Goal: Information Seeking & Learning: Check status

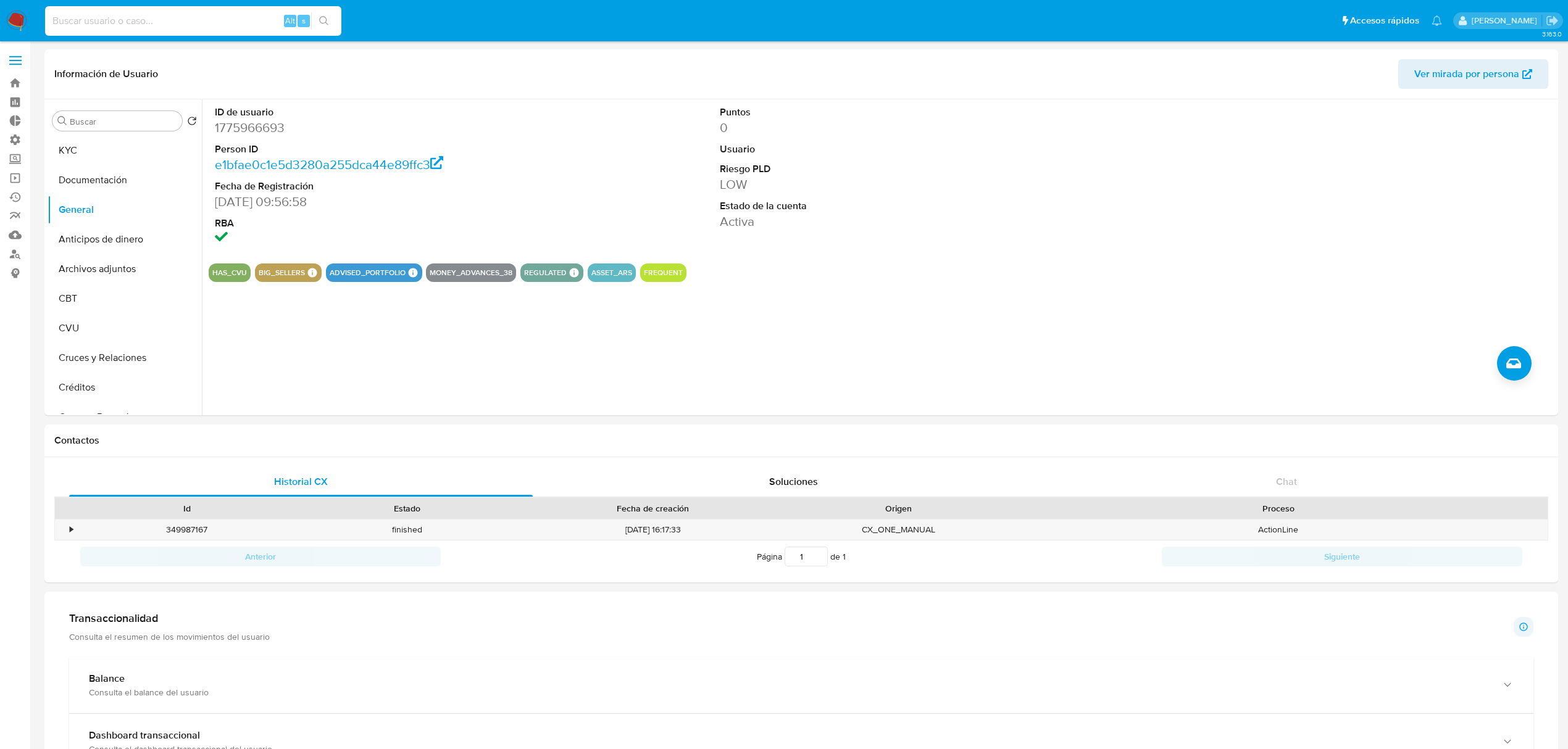
select select "10"
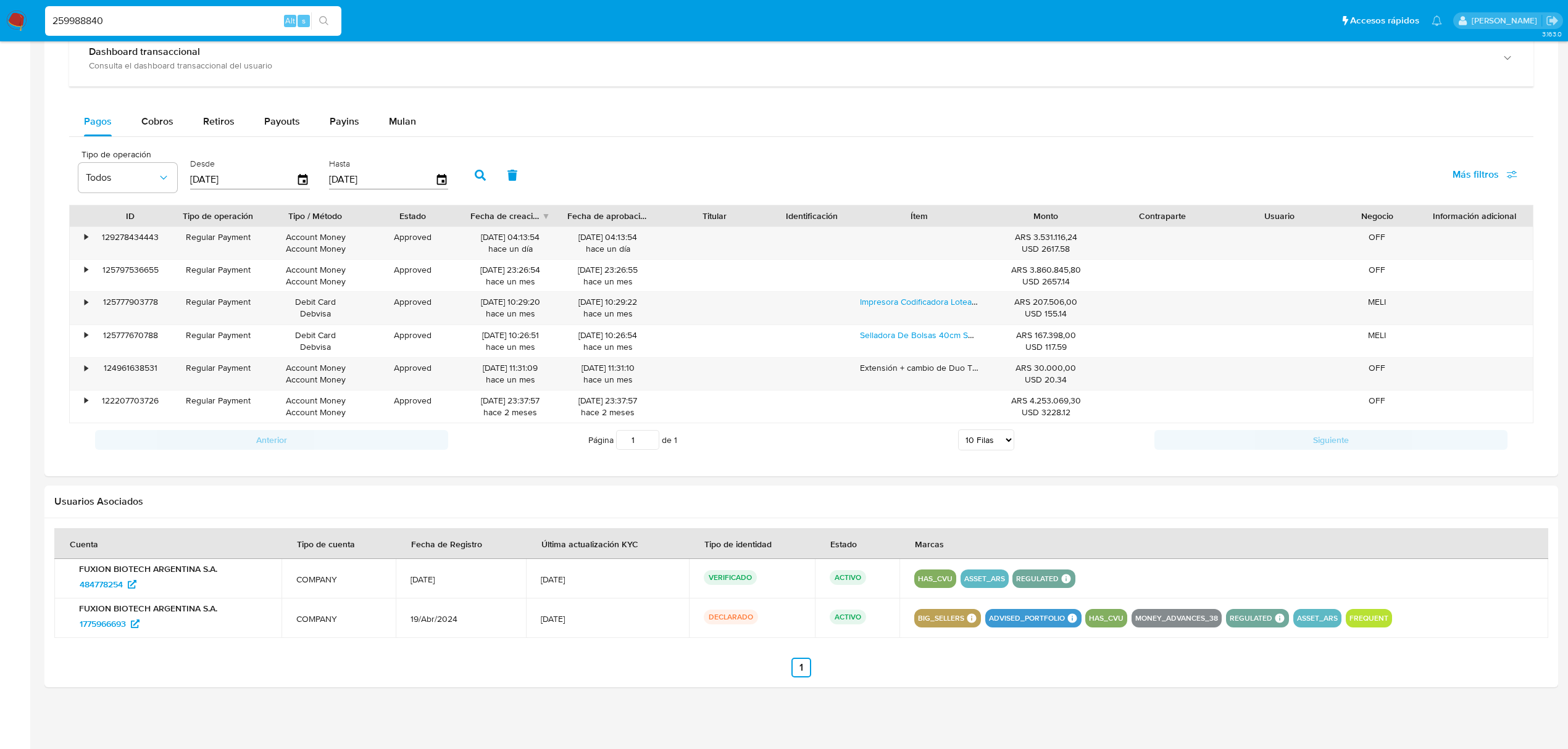
type input "259988840"
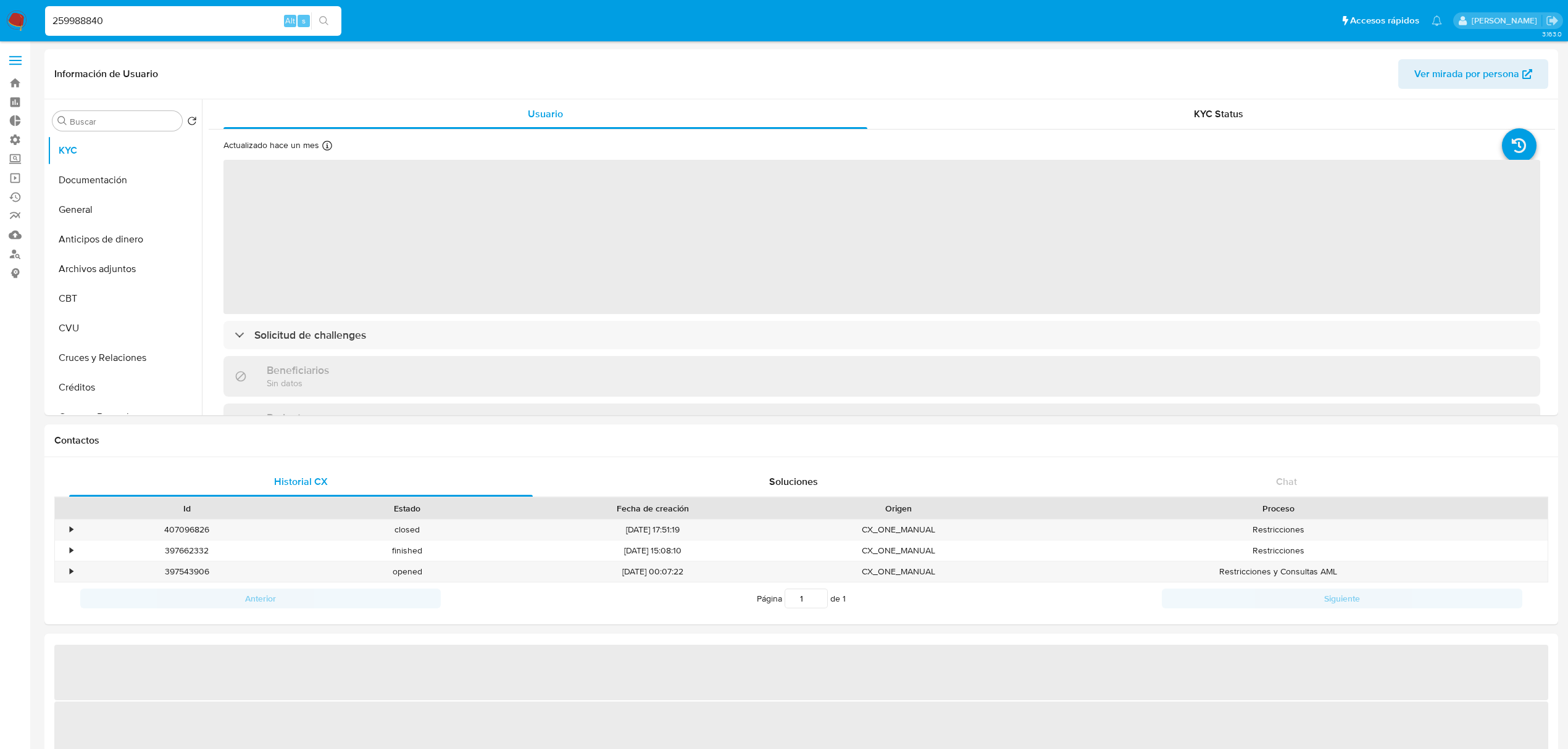
select select "10"
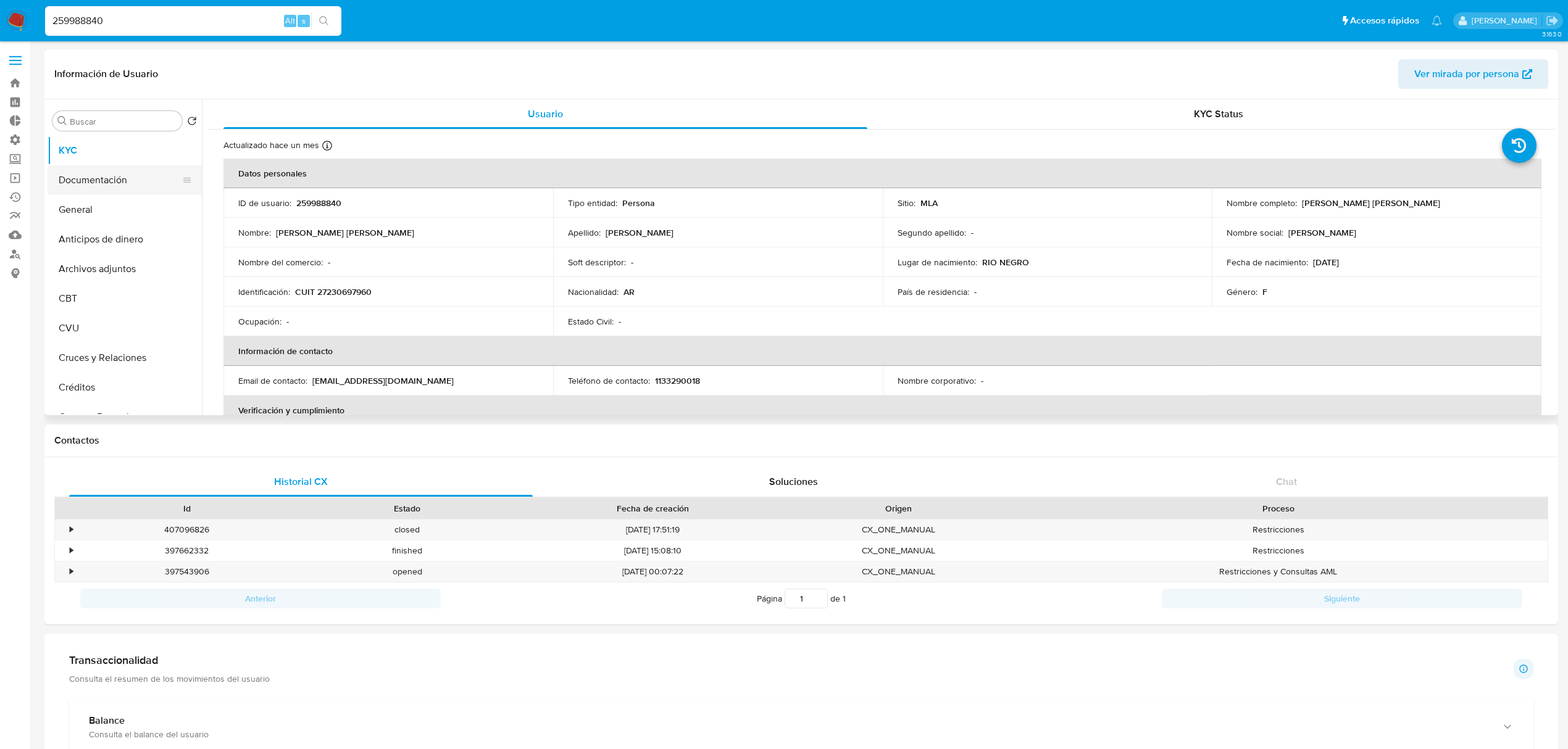
click at [97, 183] on button "Documentación" at bounding box center [119, 180] width 144 height 30
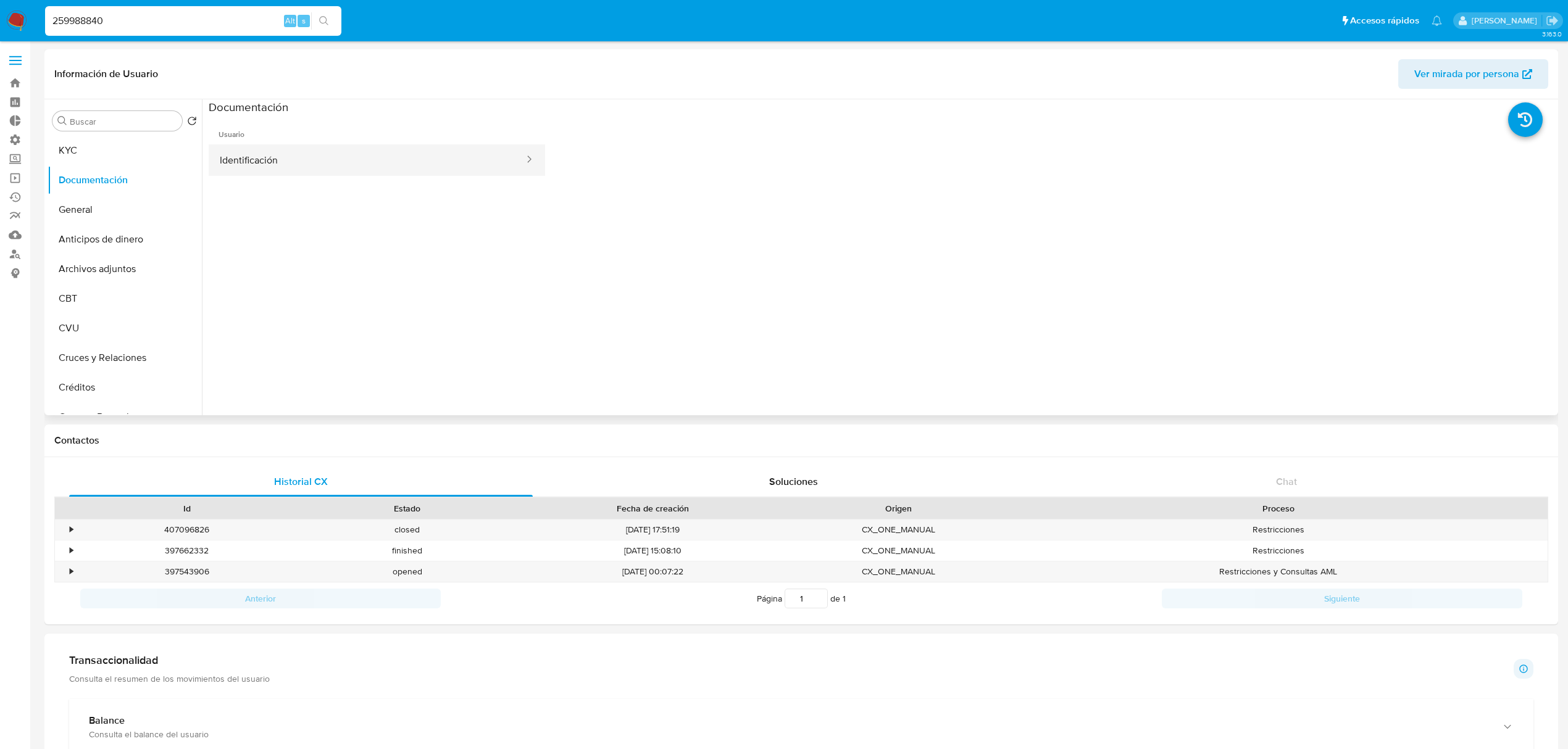
click at [306, 170] on button "Identificación" at bounding box center [367, 160] width 316 height 31
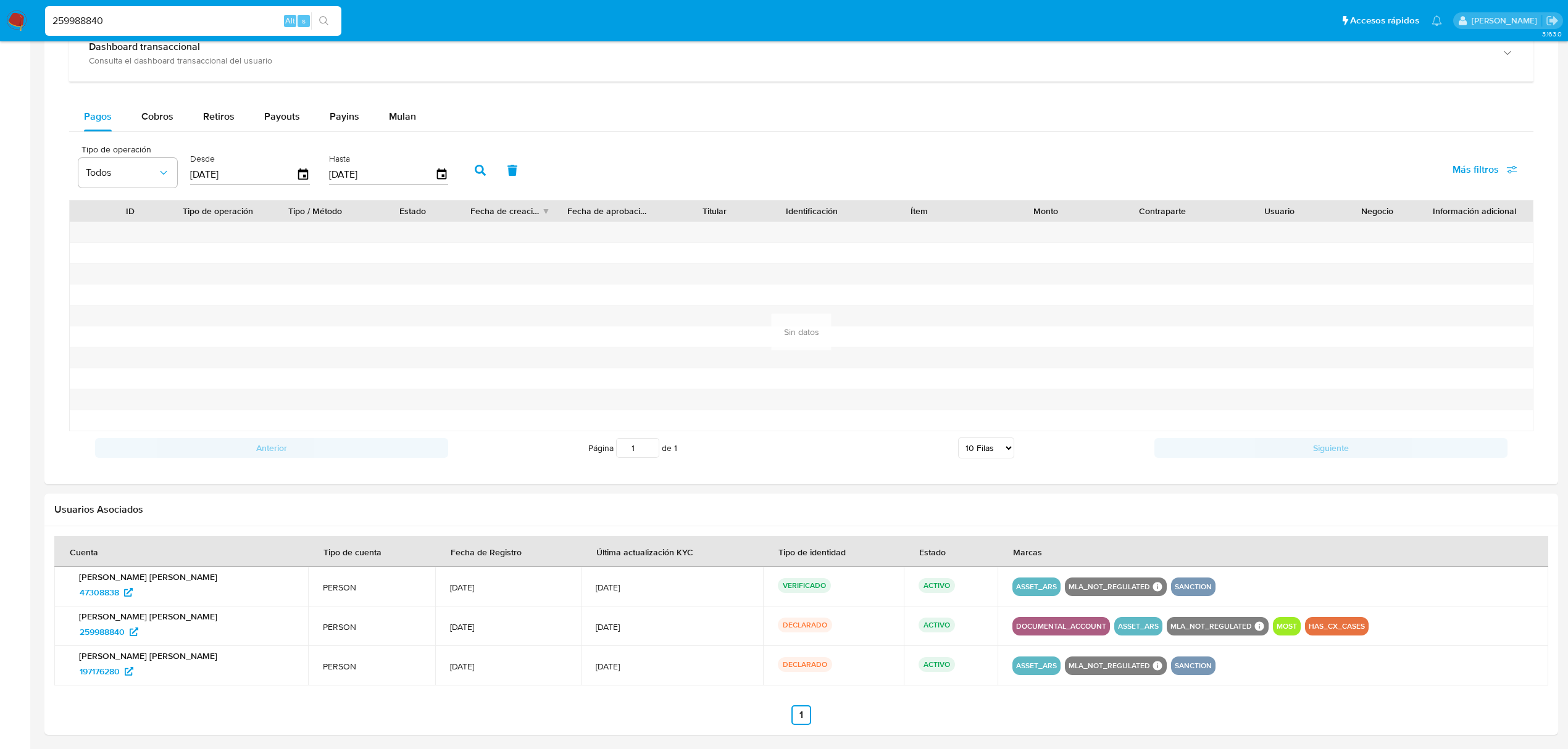
scroll to position [783, 0]
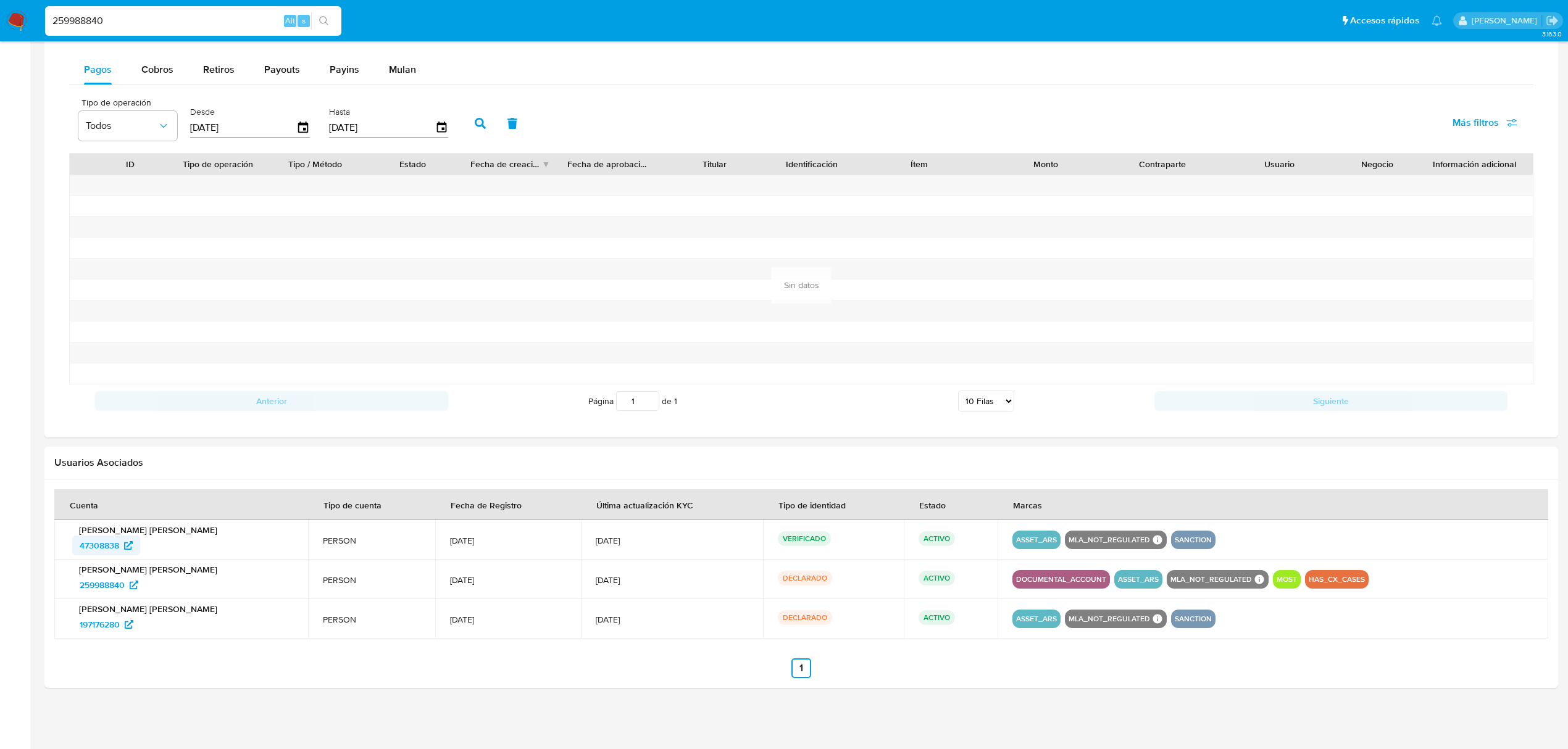
click at [94, 543] on span "47308838" at bounding box center [99, 545] width 40 height 19
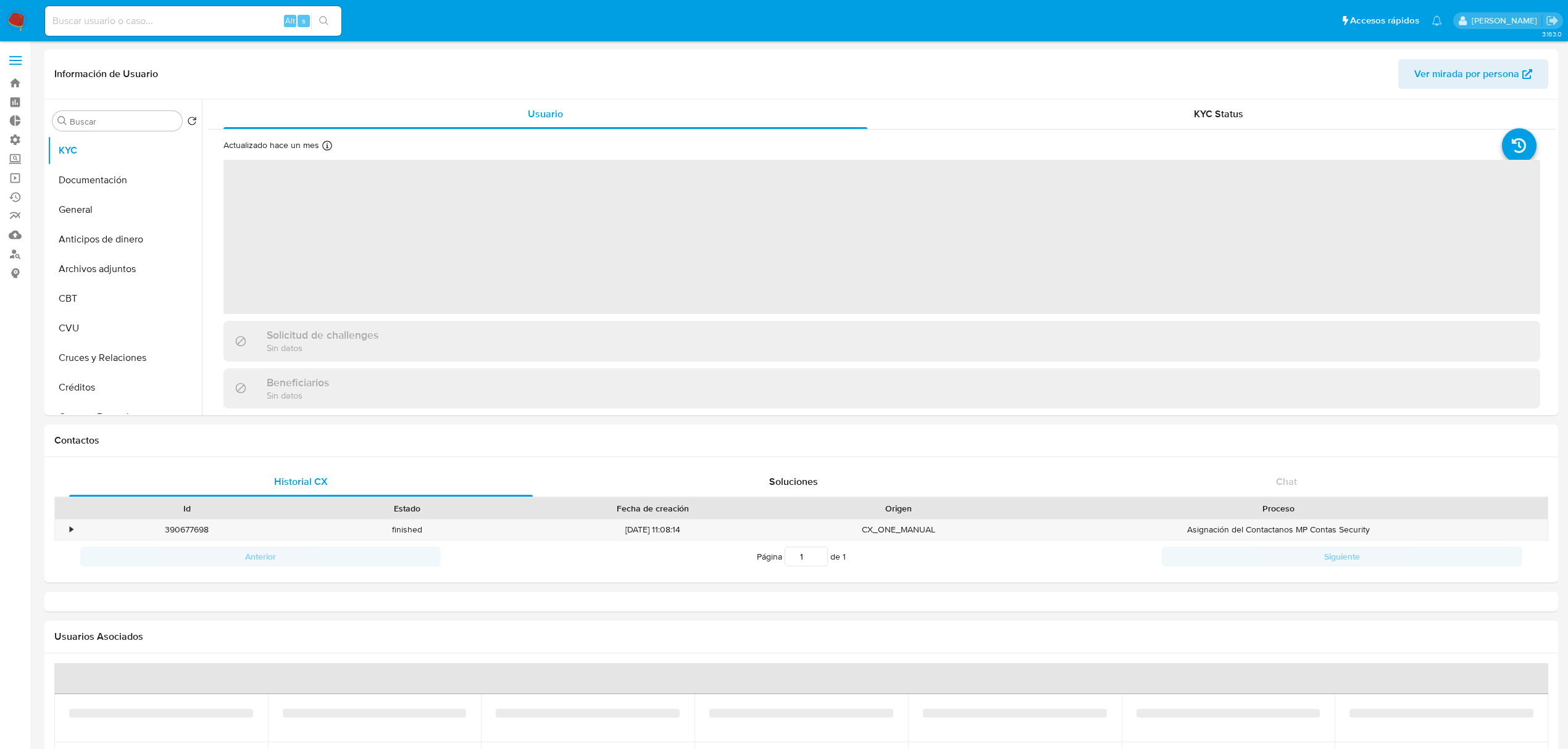
select select "10"
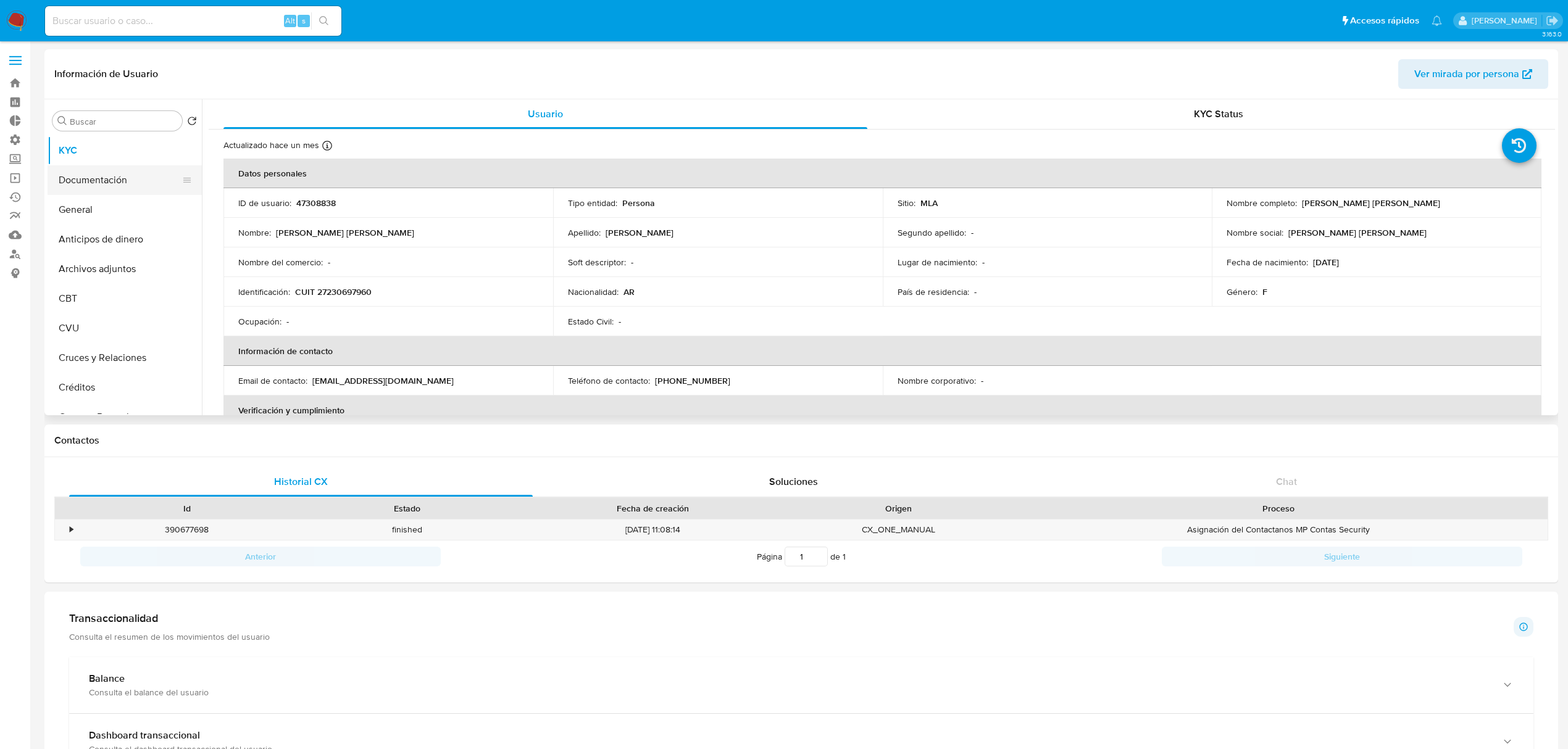
click at [80, 184] on button "Documentación" at bounding box center [119, 180] width 144 height 30
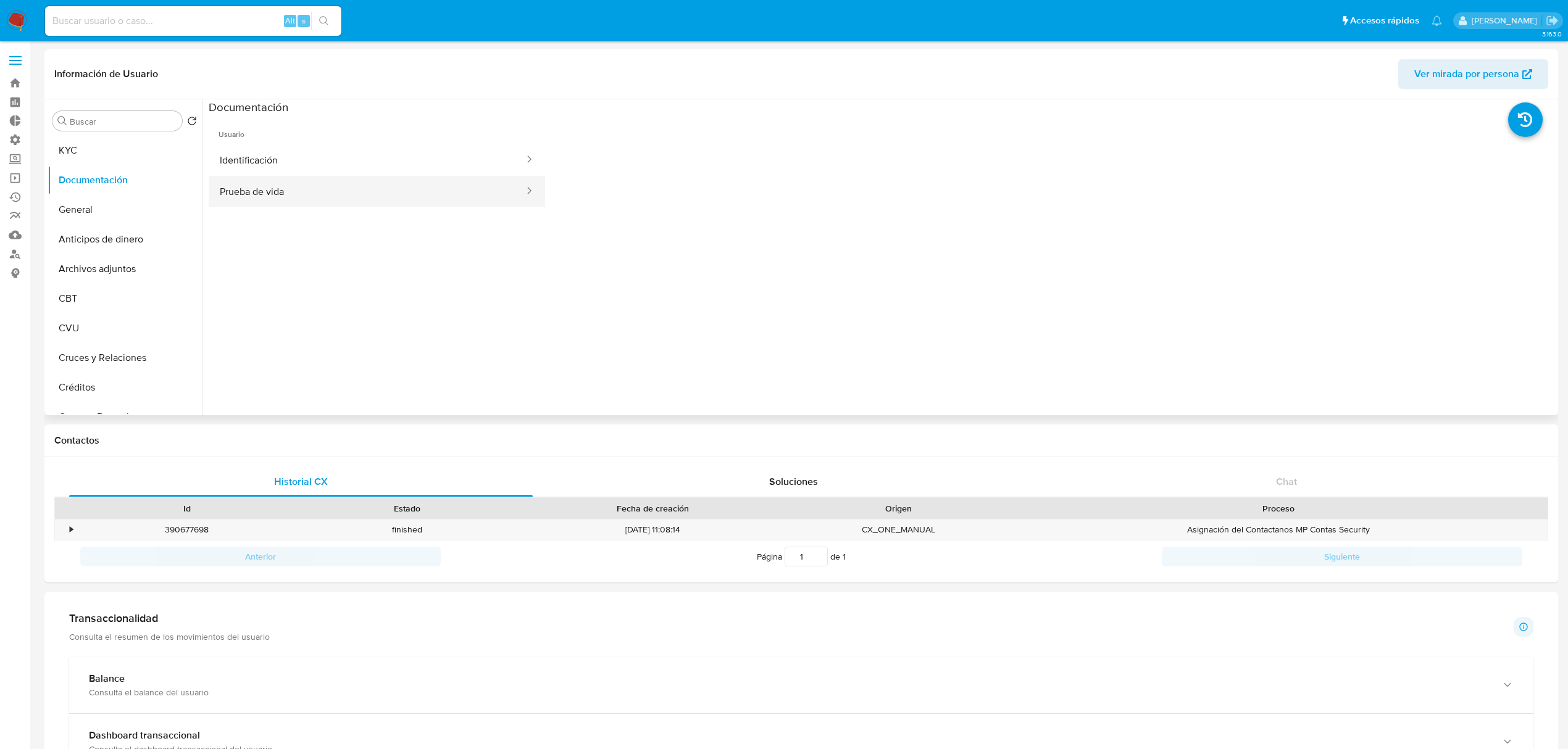
click at [378, 196] on button "Prueba de vida" at bounding box center [367, 191] width 316 height 31
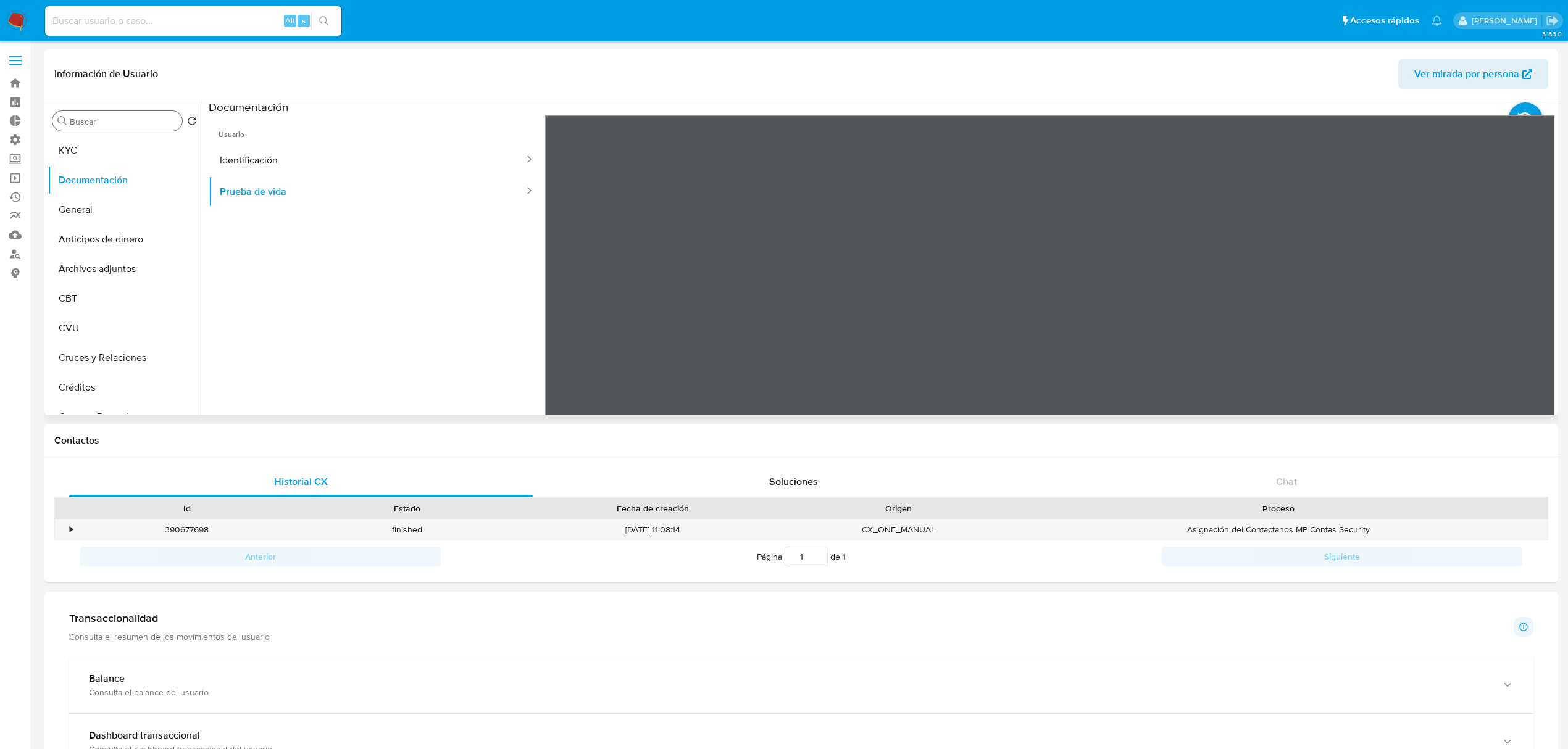
click at [154, 123] on input "Buscar" at bounding box center [123, 121] width 107 height 11
type input "cas"
click at [124, 181] on button "Historial Casos" at bounding box center [119, 180] width 144 height 30
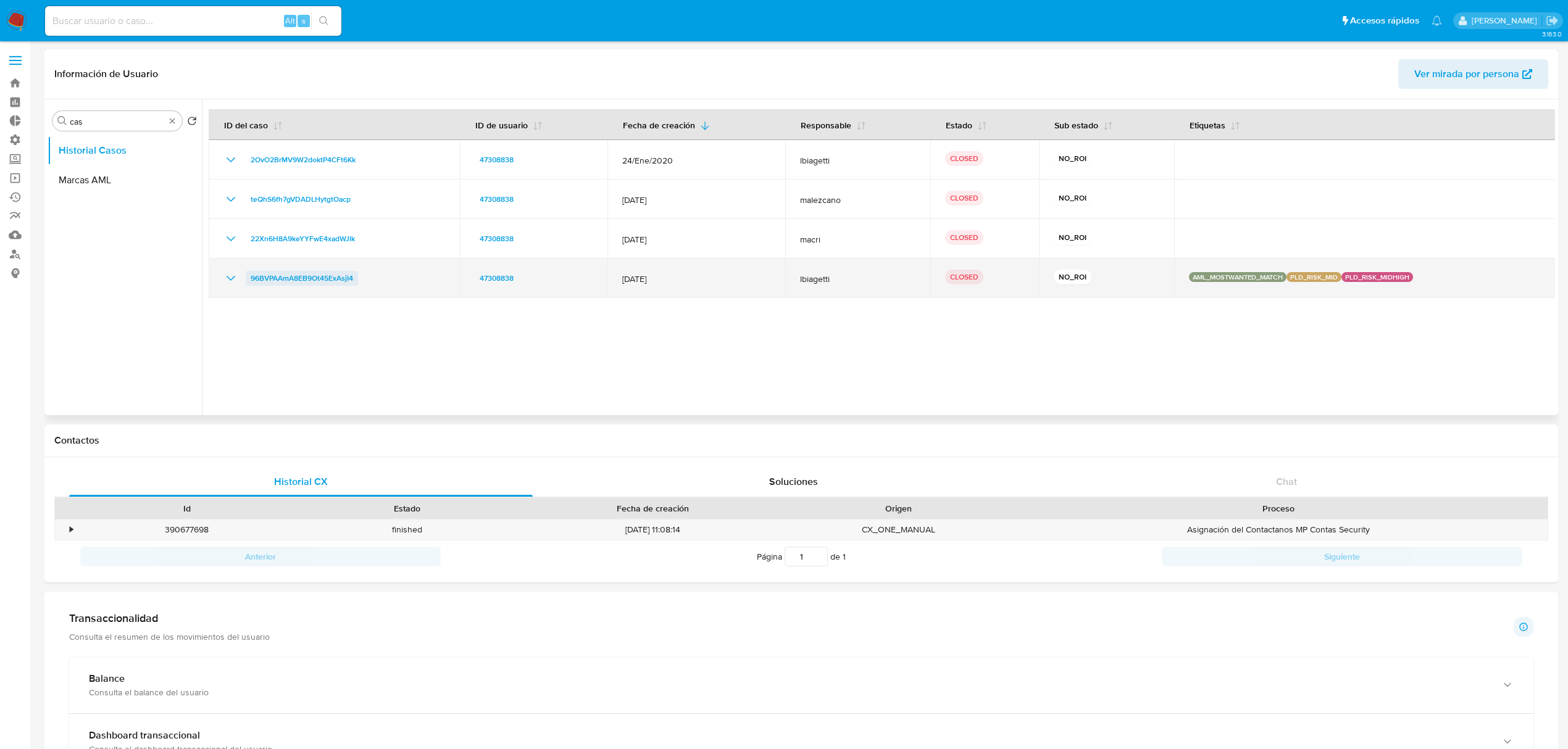
click at [309, 279] on span "96BVPAAmA8EB9Ot45ExAsjI4" at bounding box center [302, 278] width 103 height 15
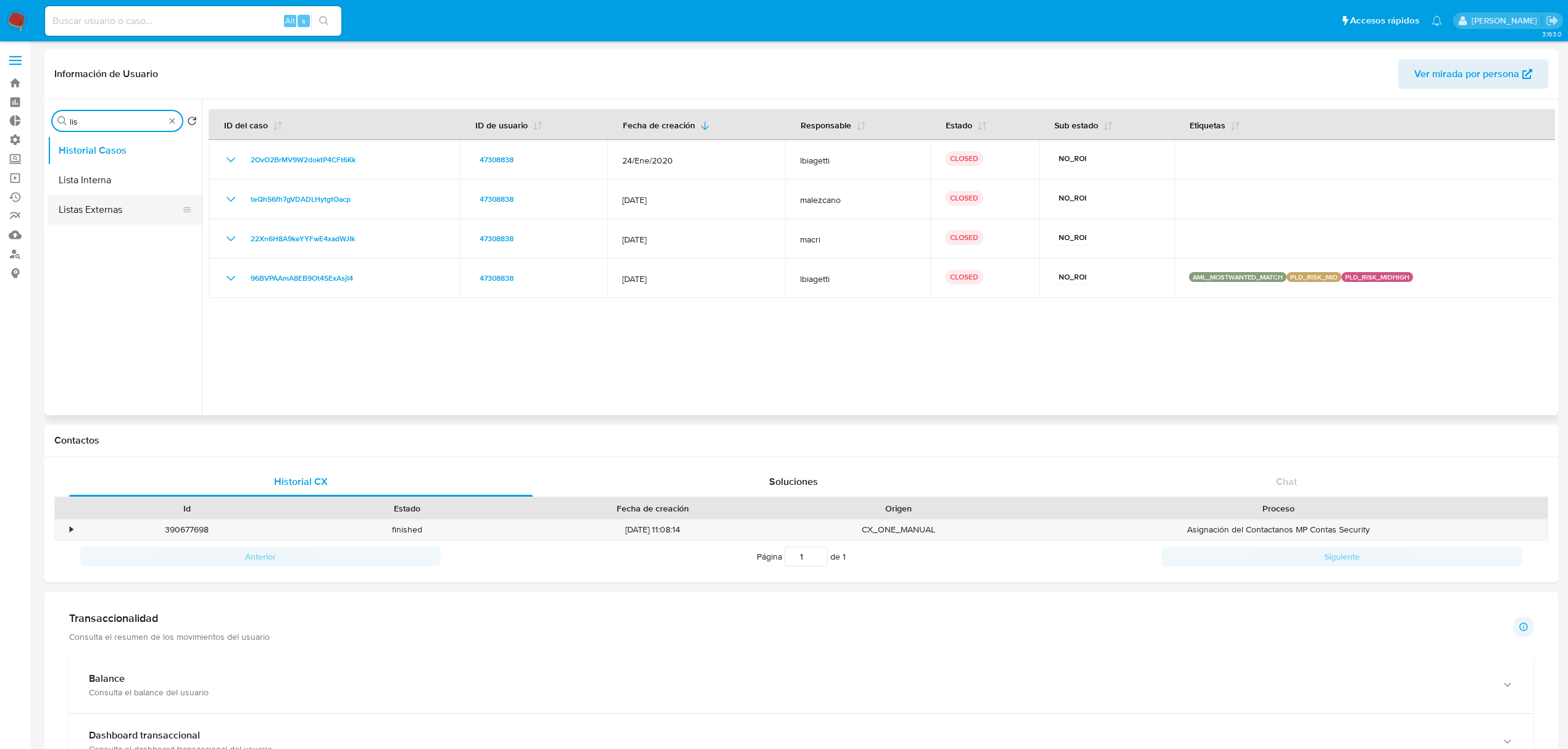
type input "lis"
click at [97, 213] on button "Listas Externas" at bounding box center [119, 210] width 144 height 30
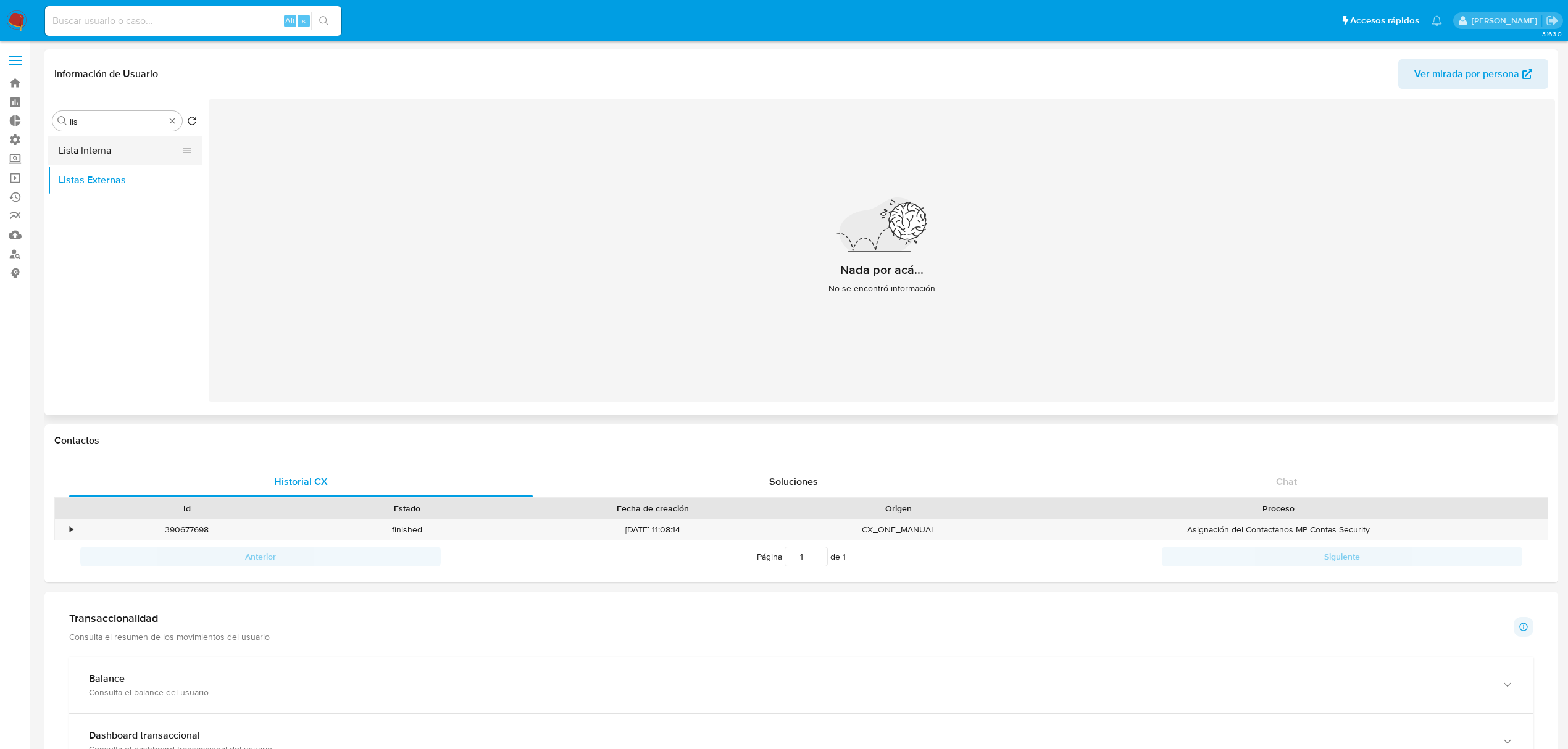
click at [109, 151] on button "Lista Interna" at bounding box center [119, 151] width 144 height 30
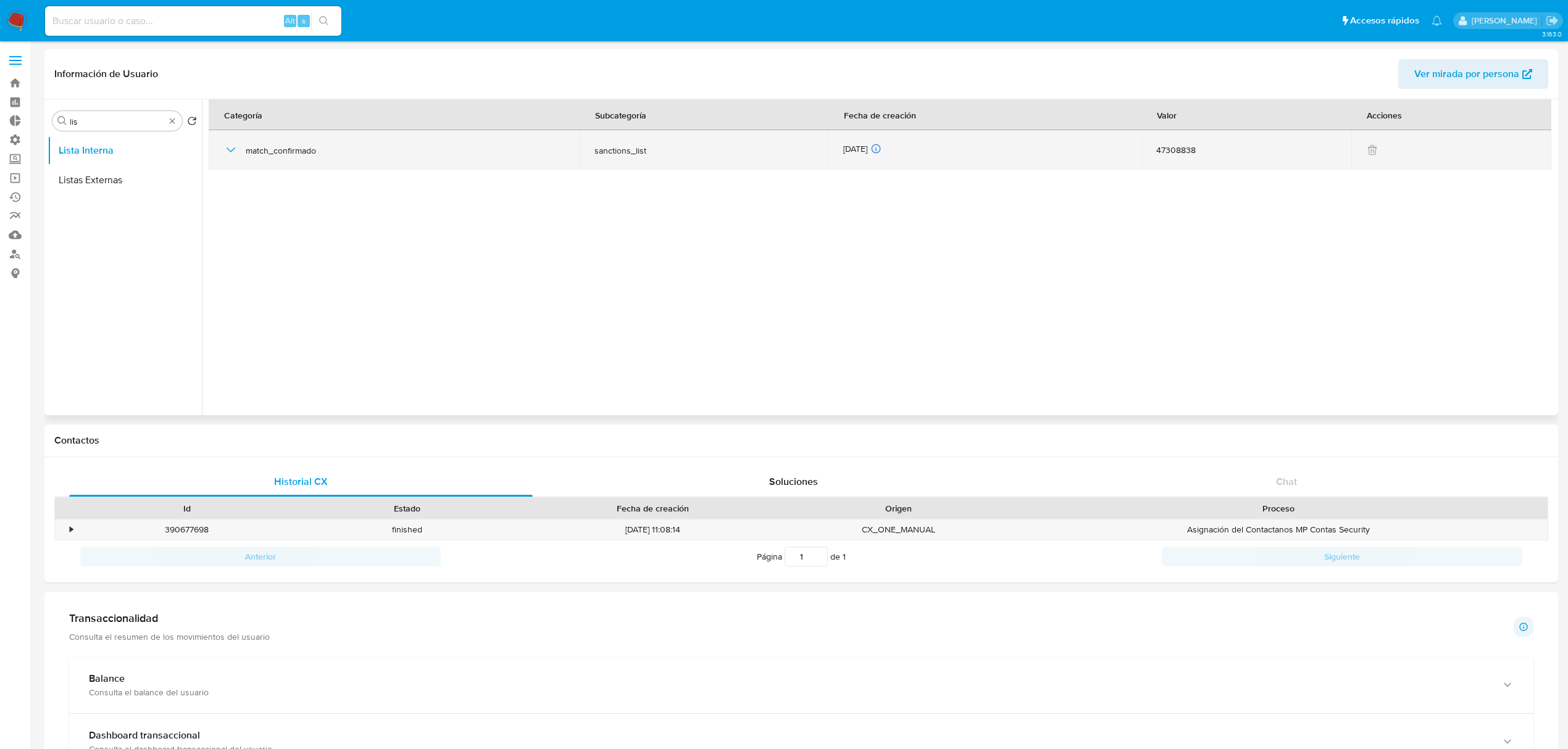
click at [229, 144] on icon "button" at bounding box center [231, 150] width 15 height 15
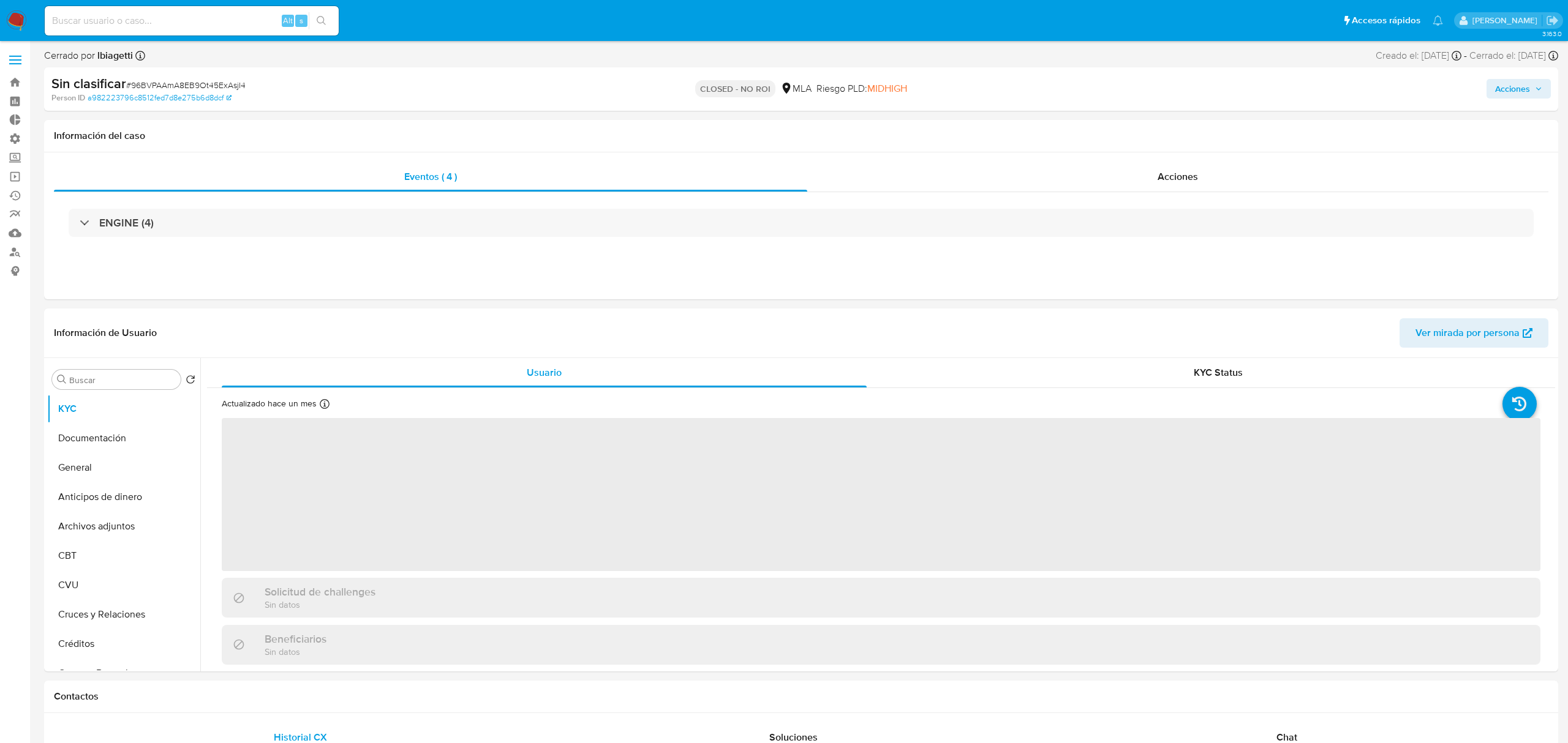
select select "10"
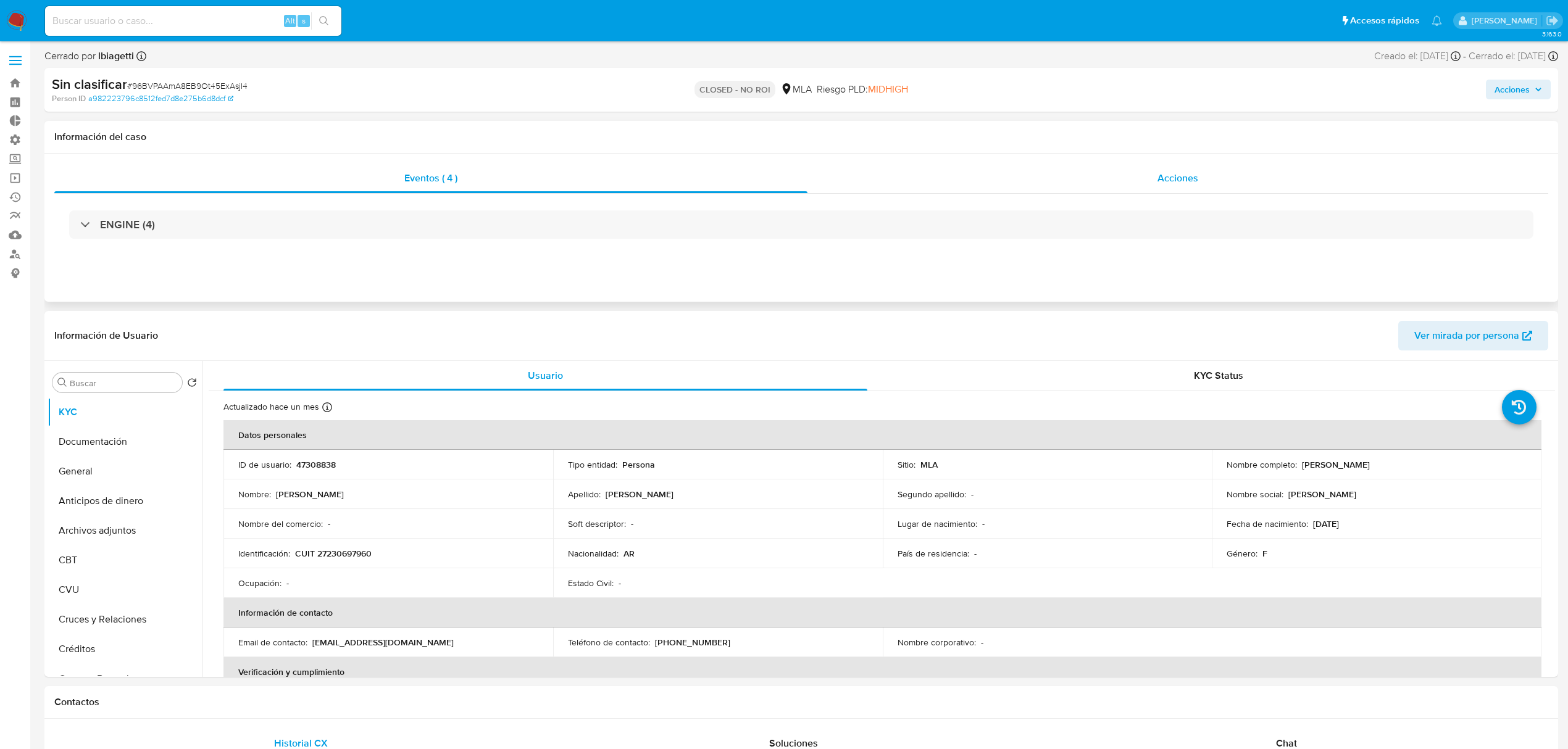
click at [1137, 173] on div "Acciones" at bounding box center [1178, 178] width 741 height 30
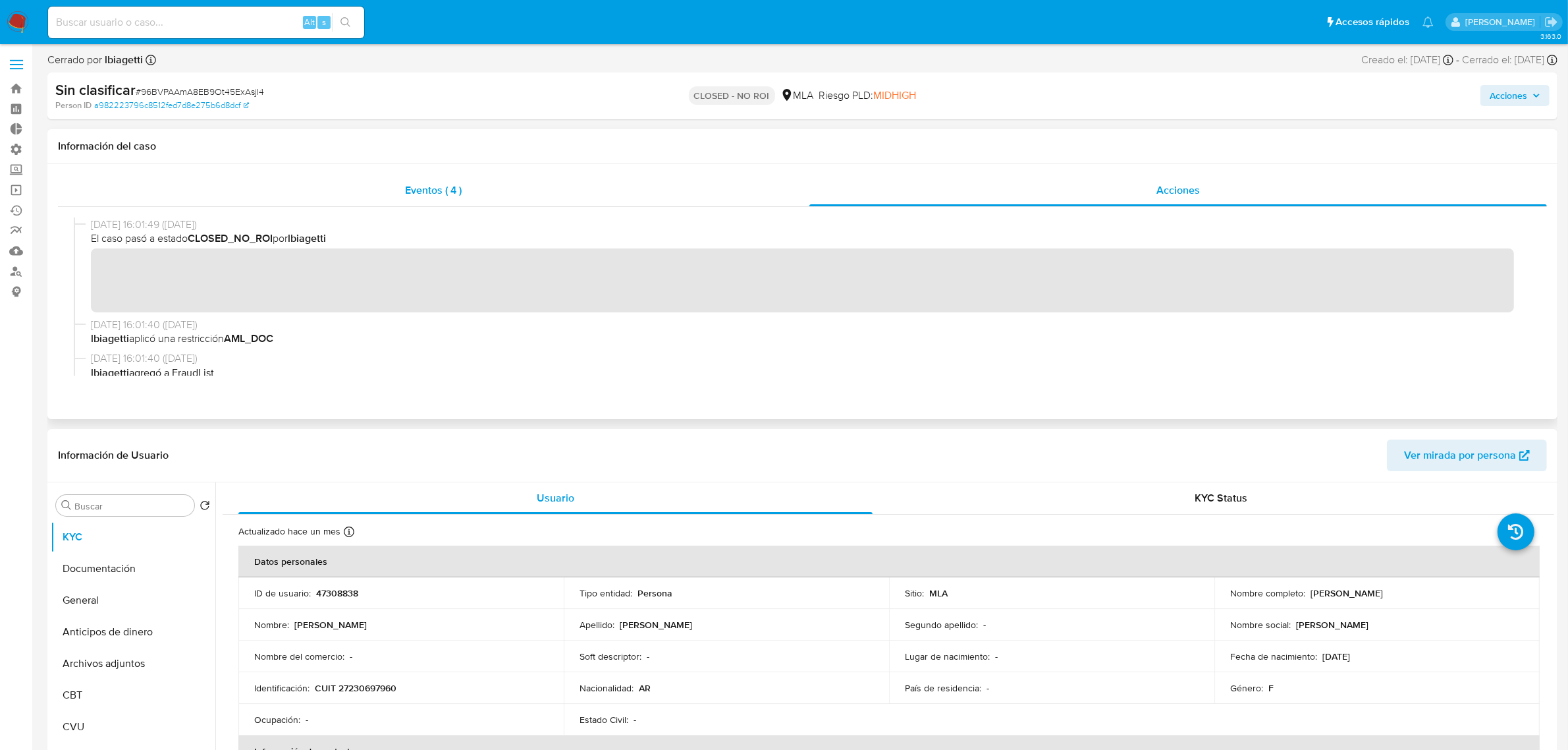
click at [455, 195] on span "Eventos ( 4 )" at bounding box center [433, 189] width 56 height 15
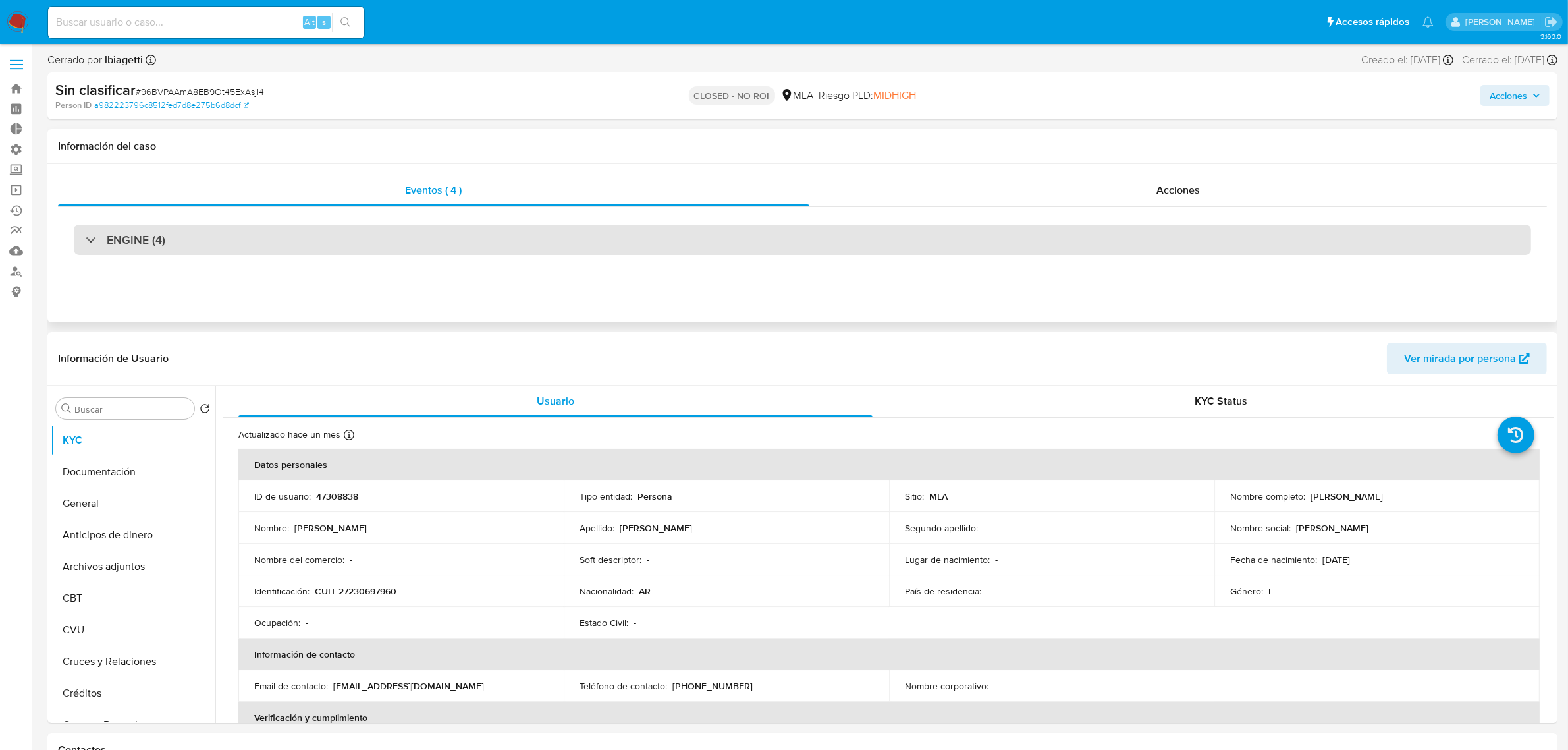
click at [359, 249] on div "ENGINE (4)" at bounding box center [802, 240] width 1457 height 31
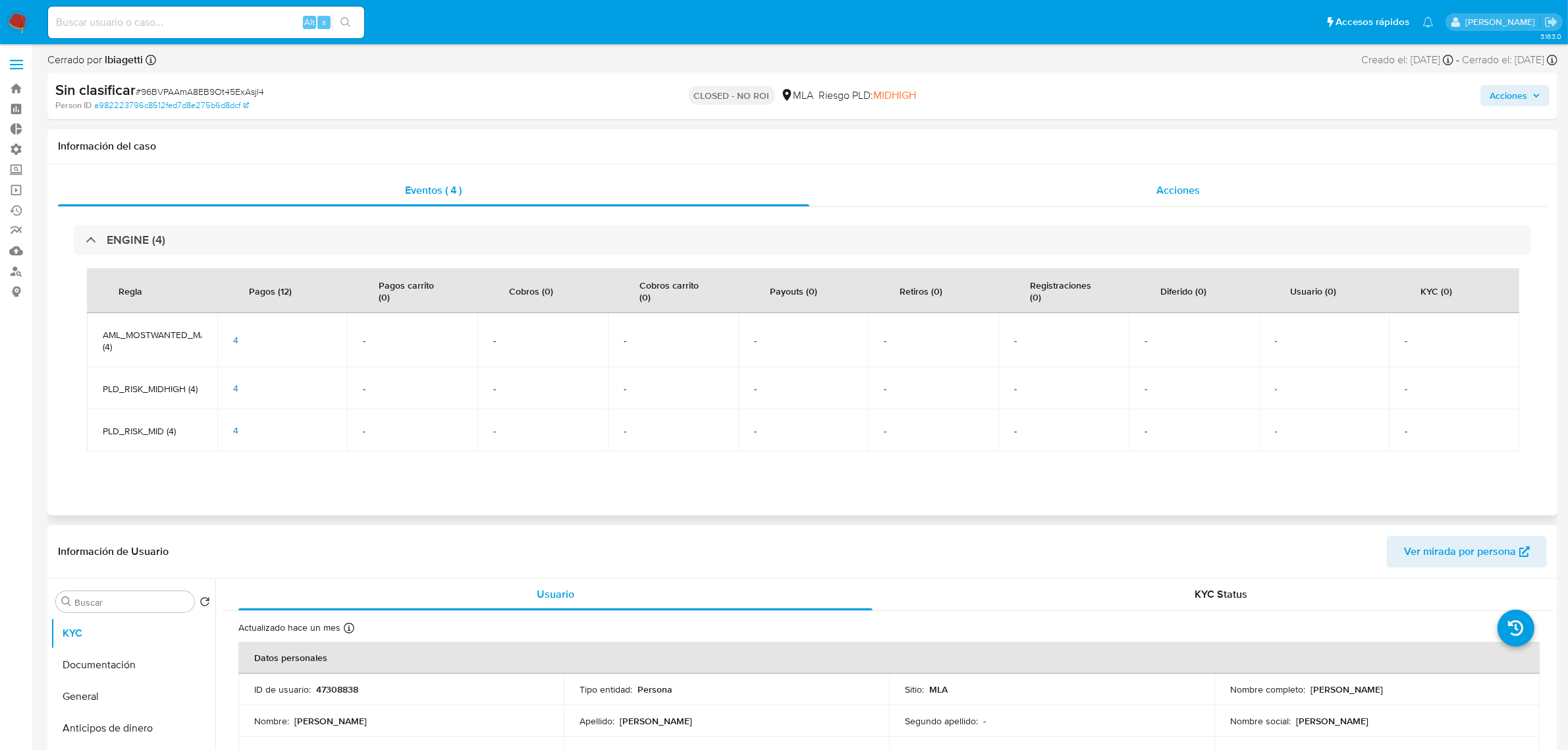
click at [1192, 189] on span "Acciones" at bounding box center [1178, 189] width 43 height 15
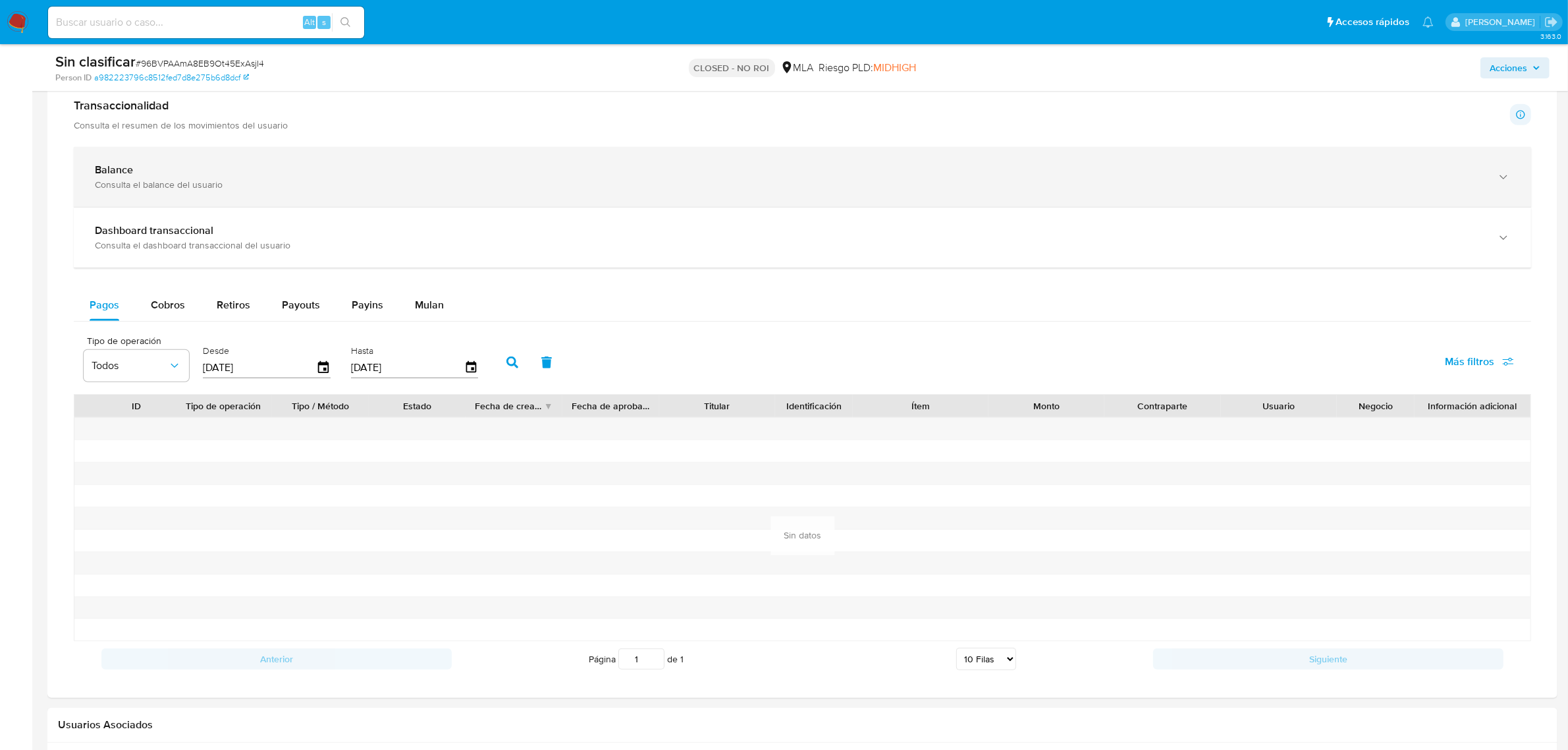
scroll to position [1166, 0]
